Goal: Information Seeking & Learning: Learn about a topic

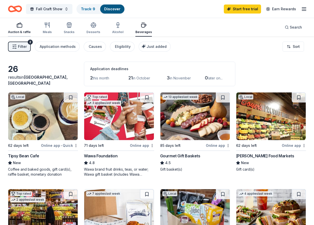
click at [18, 26] on icon "button" at bounding box center [20, 25] width 6 height 6
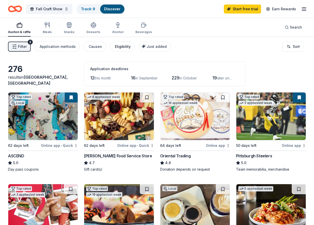
click at [118, 48] on div "Eligibility" at bounding box center [123, 47] width 16 height 6
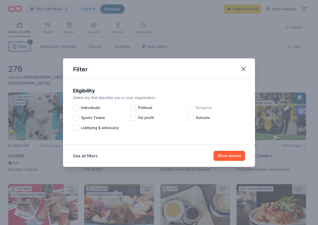
click at [190, 108] on div at bounding box center [191, 108] width 6 height 6
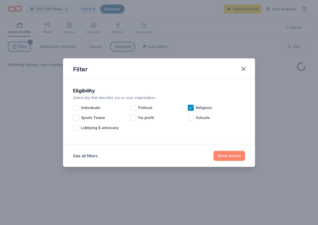
click at [231, 155] on button "Show donors" at bounding box center [230, 156] width 32 height 10
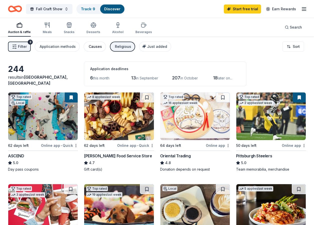
click at [86, 46] on button "Causes" at bounding box center [95, 47] width 22 height 10
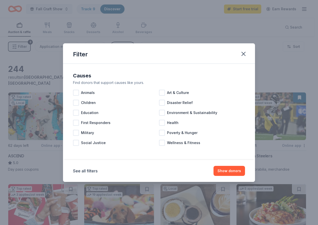
click at [86, 46] on div "Filter" at bounding box center [159, 53] width 192 height 20
drag, startPoint x: 246, startPoint y: 52, endPoint x: 233, endPoint y: 52, distance: 13.0
click at [245, 52] on icon "button" at bounding box center [243, 53] width 7 height 7
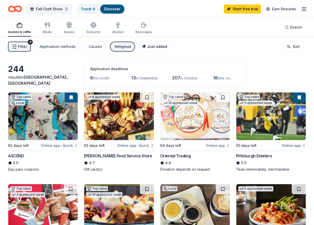
click at [153, 48] on span "Just added" at bounding box center [157, 46] width 20 height 4
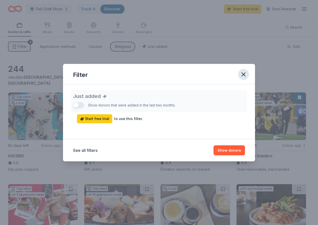
click at [246, 74] on icon "button" at bounding box center [243, 74] width 7 height 7
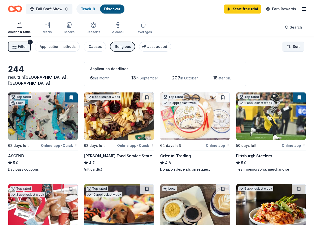
click at [297, 48] on html "Fall Craft Show Track · 9 Discover Start free trial Earn Rewards Auction & raff…" at bounding box center [157, 112] width 314 height 225
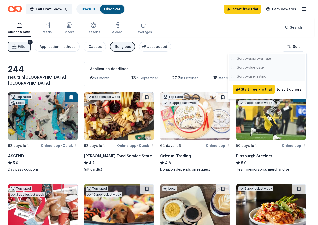
click at [261, 55] on div at bounding box center [267, 67] width 77 height 27
click at [237, 41] on html "Fall Craft Show Track · 9 Discover Start free trial Earn Rewards Auction & raff…" at bounding box center [159, 112] width 318 height 225
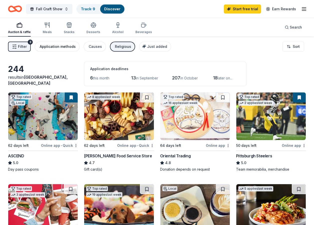
click at [66, 50] on button "Application methods" at bounding box center [57, 47] width 45 height 10
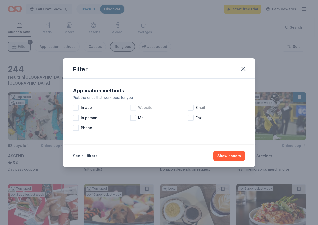
click at [136, 107] on div at bounding box center [133, 108] width 6 height 6
click at [228, 160] on button "Show 164 donors" at bounding box center [226, 156] width 38 height 10
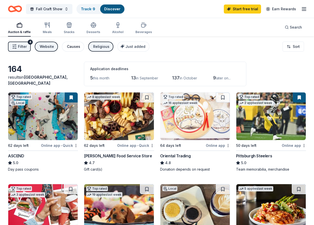
click at [78, 48] on div "Causes" at bounding box center [73, 47] width 13 height 6
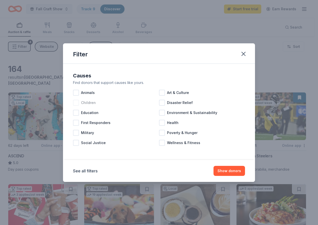
click at [76, 102] on div at bounding box center [76, 103] width 6 height 6
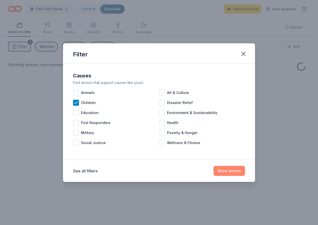
click at [230, 169] on button "Show donors" at bounding box center [230, 171] width 32 height 10
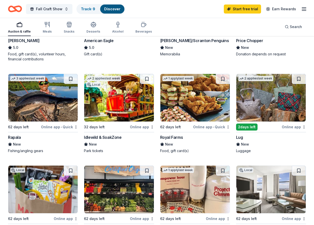
scroll to position [200, 0]
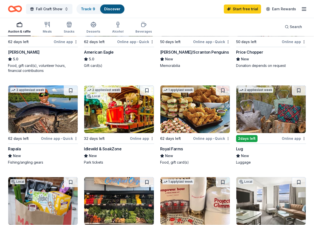
click at [277, 109] on img at bounding box center [272, 109] width 70 height 48
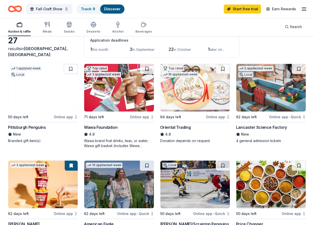
scroll to position [0, 0]
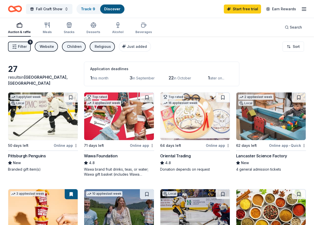
click at [21, 46] on span "Filter" at bounding box center [22, 47] width 9 height 6
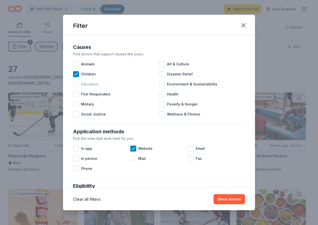
click at [77, 84] on div at bounding box center [76, 84] width 6 height 6
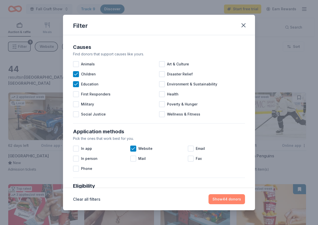
click at [227, 196] on button "Show 44 donors" at bounding box center [227, 199] width 37 height 10
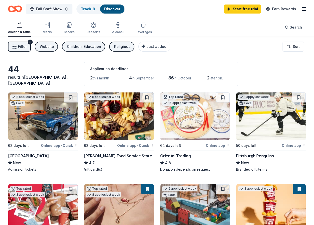
click at [22, 47] on span "Filter" at bounding box center [22, 47] width 9 height 6
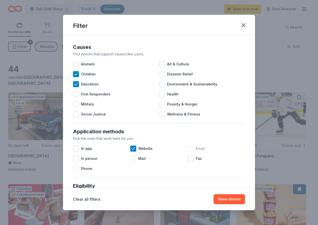
click at [188, 150] on div at bounding box center [191, 148] width 6 height 6
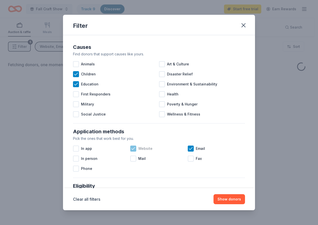
click at [133, 149] on icon at bounding box center [133, 148] width 5 height 5
click at [226, 196] on button "Show donors" at bounding box center [230, 199] width 32 height 10
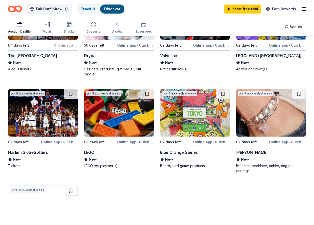
scroll to position [125, 0]
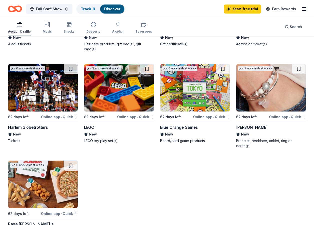
click at [28, 187] on img at bounding box center [43, 184] width 70 height 48
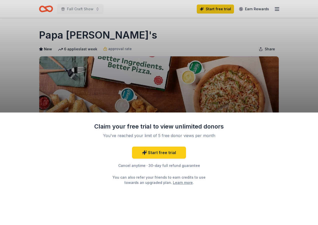
click at [253, 85] on div "Claim your free trial to view unlimited donors You've reached your limit of 5 f…" at bounding box center [159, 112] width 318 height 225
drag, startPoint x: 196, startPoint y: 51, endPoint x: 199, endPoint y: 37, distance: 14.0
click at [196, 51] on div "Claim your free trial to view unlimited donors You've reached your limit of 5 f…" at bounding box center [159, 112] width 318 height 225
